Goal: Use online tool/utility

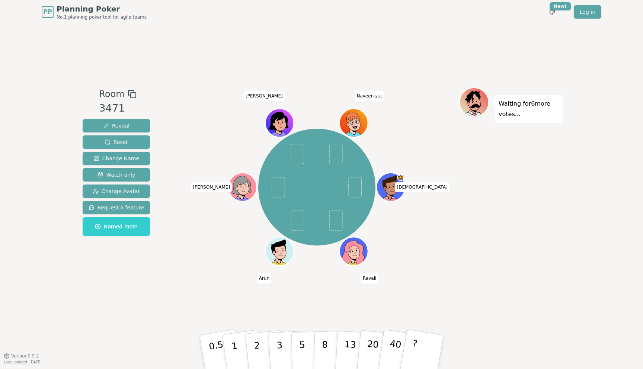
click at [371, 94] on span "[PERSON_NAME] (you)" at bounding box center [368, 96] width 29 height 10
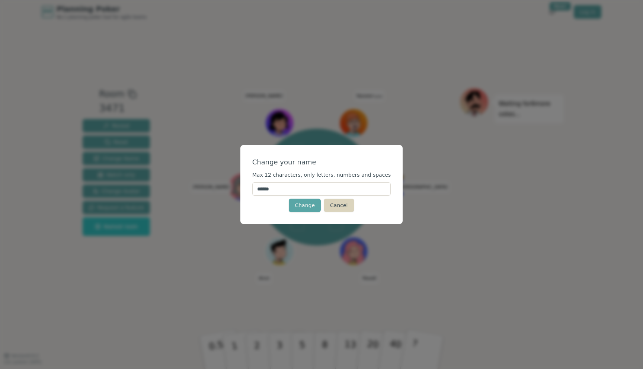
click at [335, 202] on button "Cancel" at bounding box center [339, 205] width 30 height 13
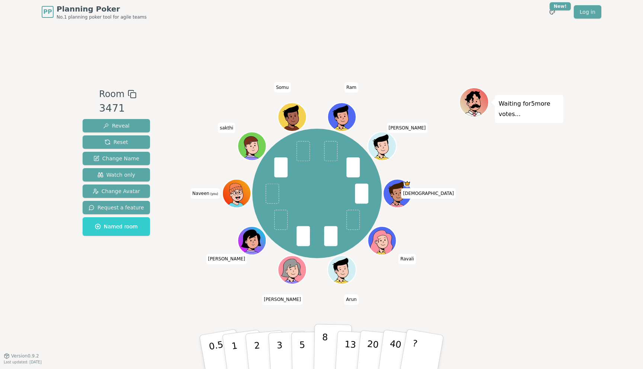
click at [322, 351] on p "8" at bounding box center [324, 352] width 6 height 40
click at [313, 346] on button "5" at bounding box center [310, 352] width 38 height 57
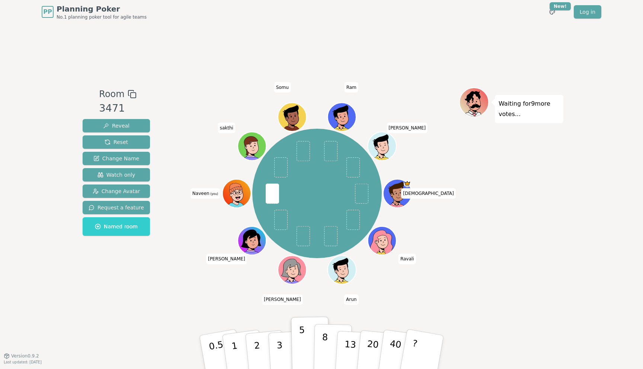
click at [318, 349] on button "8" at bounding box center [333, 352] width 38 height 57
click at [301, 357] on p "5" at bounding box center [302, 352] width 6 height 40
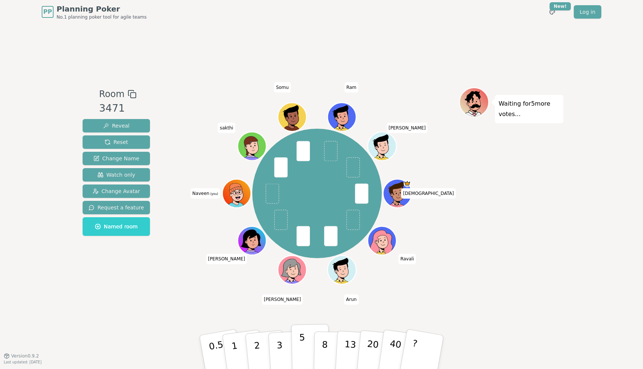
click at [300, 352] on p "5" at bounding box center [302, 352] width 6 height 40
click at [326, 350] on p "8" at bounding box center [324, 352] width 6 height 40
click at [314, 348] on button "8" at bounding box center [333, 352] width 38 height 57
click at [329, 353] on button "8" at bounding box center [333, 352] width 38 height 57
click at [328, 340] on button "8" at bounding box center [333, 352] width 38 height 57
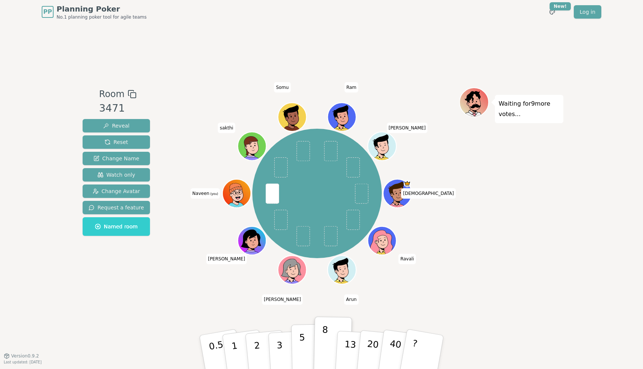
click at [298, 347] on button "5" at bounding box center [310, 352] width 38 height 57
click at [320, 356] on button "8" at bounding box center [333, 352] width 38 height 57
click at [315, 356] on button "8" at bounding box center [333, 352] width 38 height 57
click at [308, 356] on button "5" at bounding box center [310, 352] width 38 height 57
click at [319, 358] on button "8" at bounding box center [333, 352] width 38 height 57
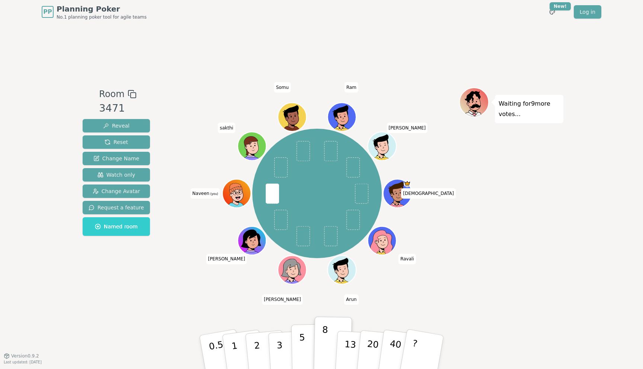
click at [305, 358] on button "5" at bounding box center [310, 352] width 38 height 57
click at [318, 358] on button "8" at bounding box center [333, 352] width 38 height 57
click at [294, 356] on button "5" at bounding box center [310, 352] width 38 height 57
click at [314, 356] on button "8" at bounding box center [333, 352] width 38 height 57
click at [300, 354] on p "5" at bounding box center [302, 352] width 6 height 40
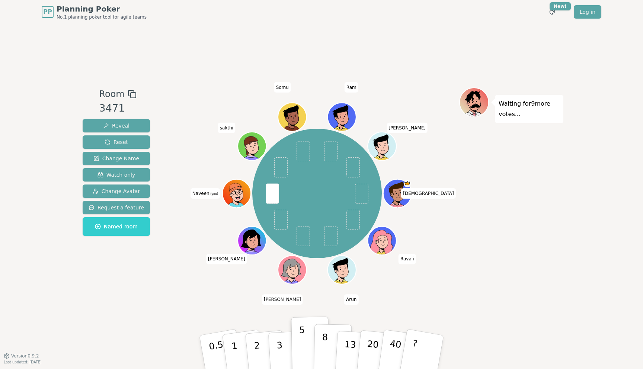
click at [316, 354] on button "8" at bounding box center [333, 352] width 38 height 57
click at [308, 354] on button "5" at bounding box center [310, 352] width 38 height 57
click at [319, 354] on button "8" at bounding box center [333, 352] width 38 height 57
click at [303, 354] on p "5" at bounding box center [302, 352] width 6 height 40
click at [323, 349] on p "8" at bounding box center [324, 352] width 6 height 40
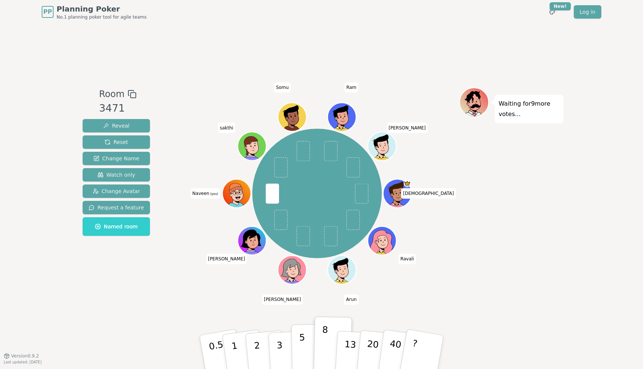
click at [308, 349] on button "5" at bounding box center [310, 352] width 38 height 57
click at [324, 348] on p "8" at bounding box center [324, 352] width 6 height 40
click at [321, 348] on button "8" at bounding box center [333, 352] width 38 height 57
click at [319, 348] on button "8" at bounding box center [333, 352] width 38 height 57
click at [317, 348] on button "8" at bounding box center [333, 352] width 38 height 57
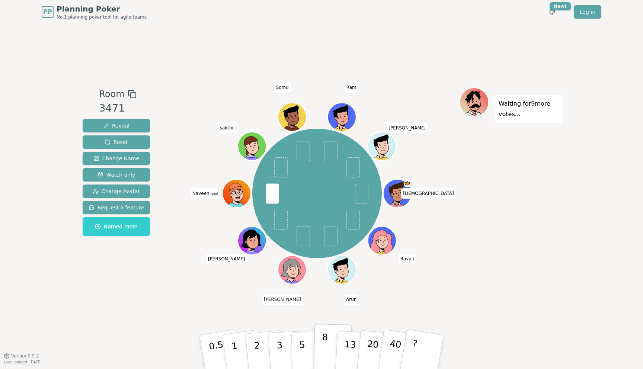
click at [317, 348] on button "8" at bounding box center [333, 352] width 38 height 57
click at [316, 348] on button "8" at bounding box center [333, 352] width 38 height 57
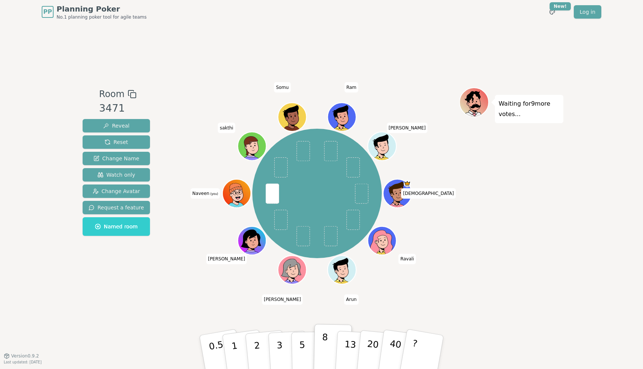
click at [316, 348] on button "8" at bounding box center [333, 352] width 38 height 57
click at [306, 346] on button "5" at bounding box center [310, 352] width 38 height 57
click at [312, 344] on button "5" at bounding box center [310, 352] width 38 height 57
click at [317, 344] on button "8" at bounding box center [333, 352] width 38 height 57
click at [101, 140] on button "Reset" at bounding box center [116, 141] width 67 height 13
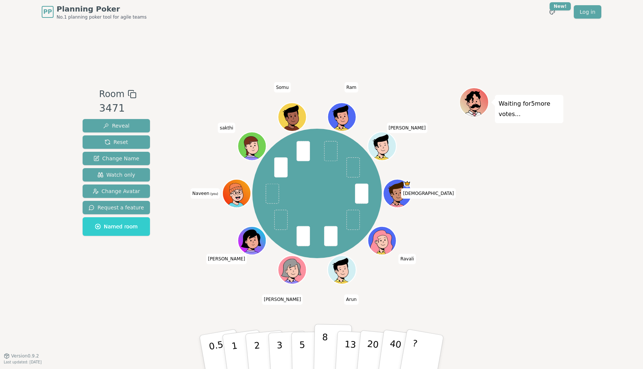
click at [324, 353] on p "8" at bounding box center [324, 352] width 6 height 40
click at [301, 356] on p "5" at bounding box center [302, 352] width 6 height 40
click at [320, 344] on button "8" at bounding box center [333, 352] width 38 height 57
click at [319, 347] on button "8" at bounding box center [333, 352] width 38 height 57
